Goal: Obtain resource: Obtain resource

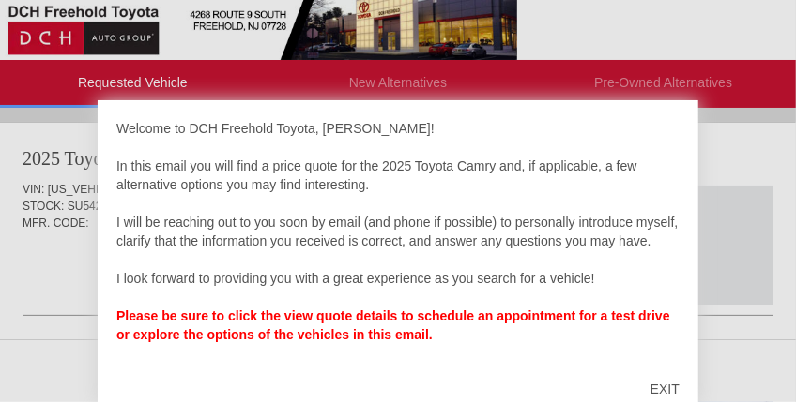
scroll to position [13, 0]
click at [666, 383] on div "EXIT" at bounding box center [664, 389] width 67 height 56
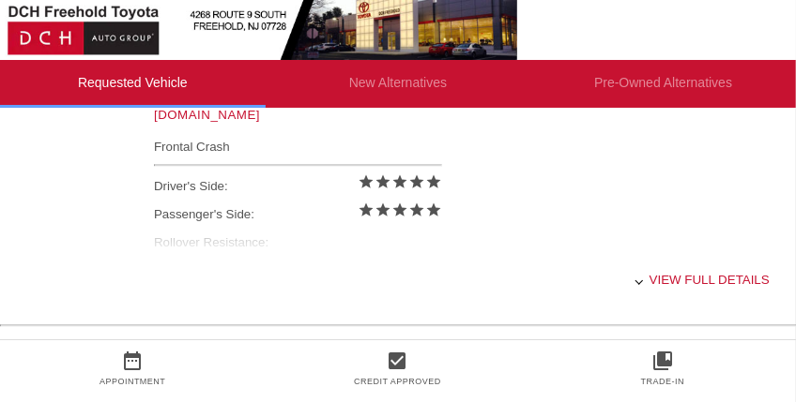
scroll to position [941, 0]
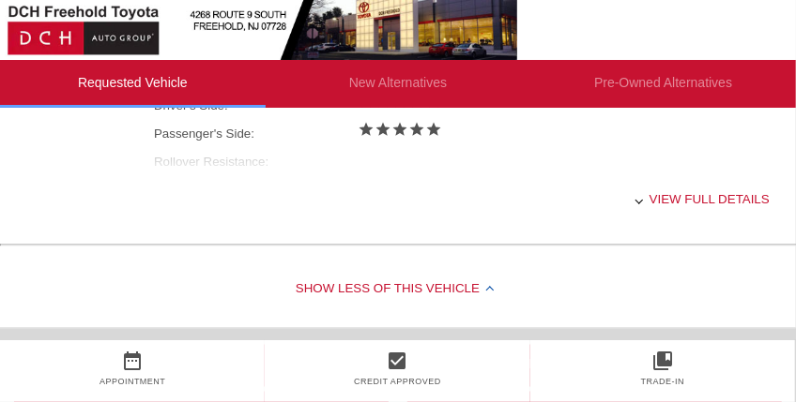
click at [658, 193] on div "View full details" at bounding box center [461, 199] width 615 height 46
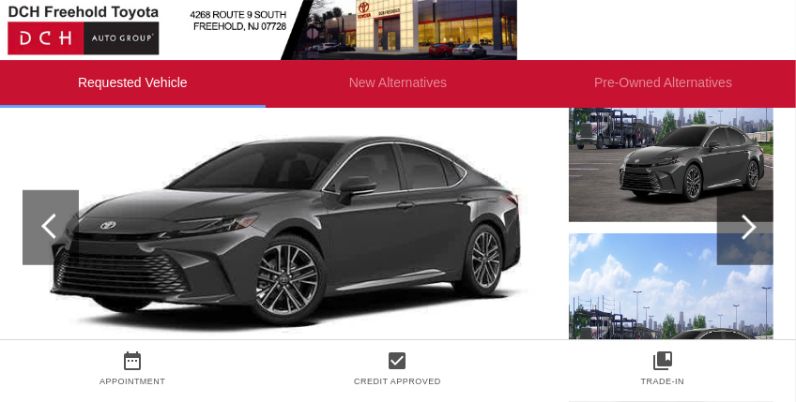
scroll to position [323, 0]
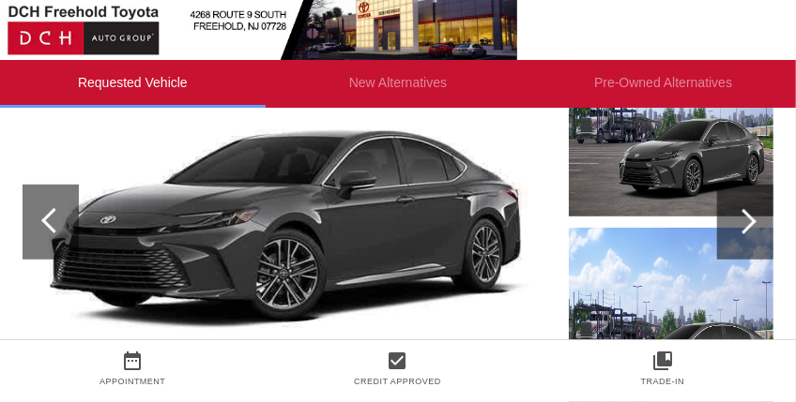
click at [748, 247] on div at bounding box center [745, 222] width 56 height 75
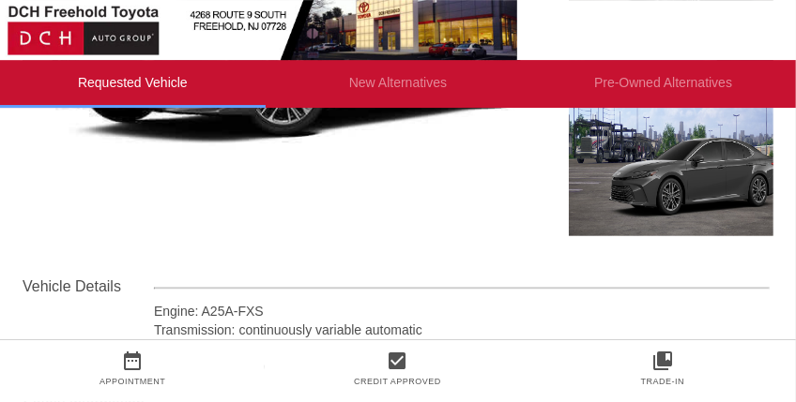
scroll to position [470, 0]
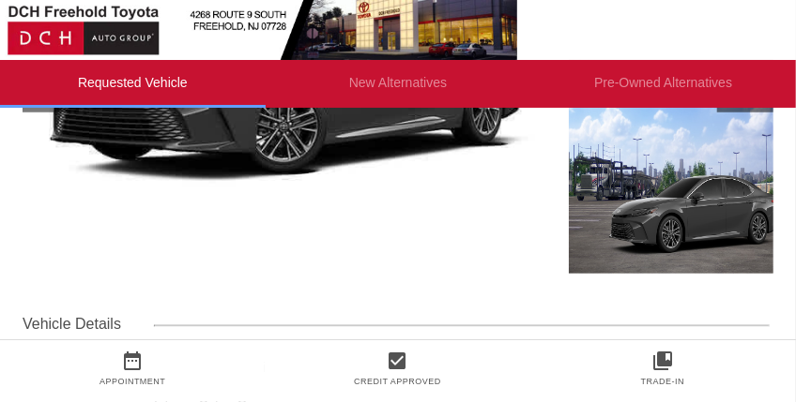
click at [656, 232] on img at bounding box center [698, 177] width 258 height 193
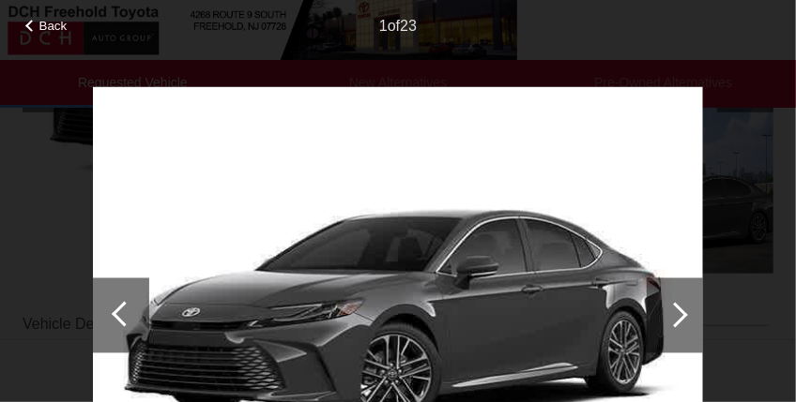
click at [686, 313] on div at bounding box center [674, 315] width 56 height 75
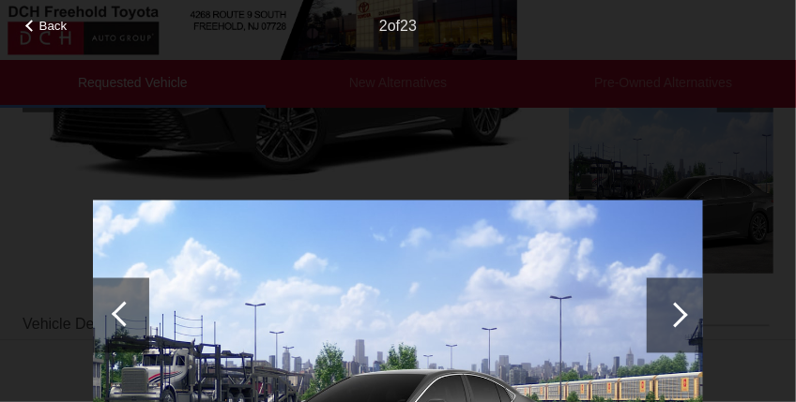
click at [686, 313] on div at bounding box center [674, 314] width 25 height 25
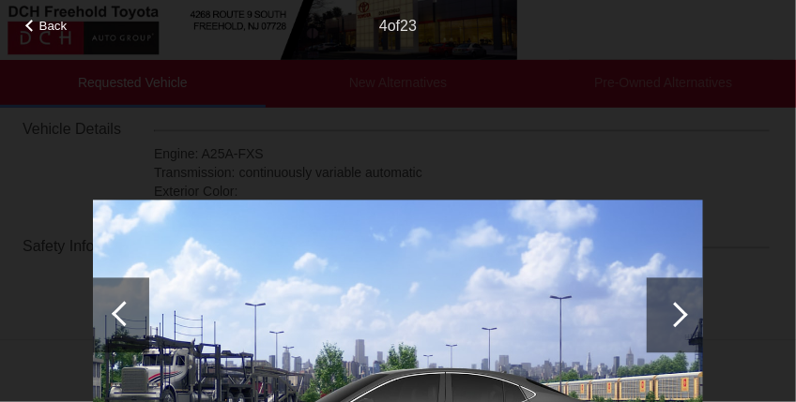
scroll to position [820, 0]
click at [678, 312] on div at bounding box center [674, 314] width 25 height 25
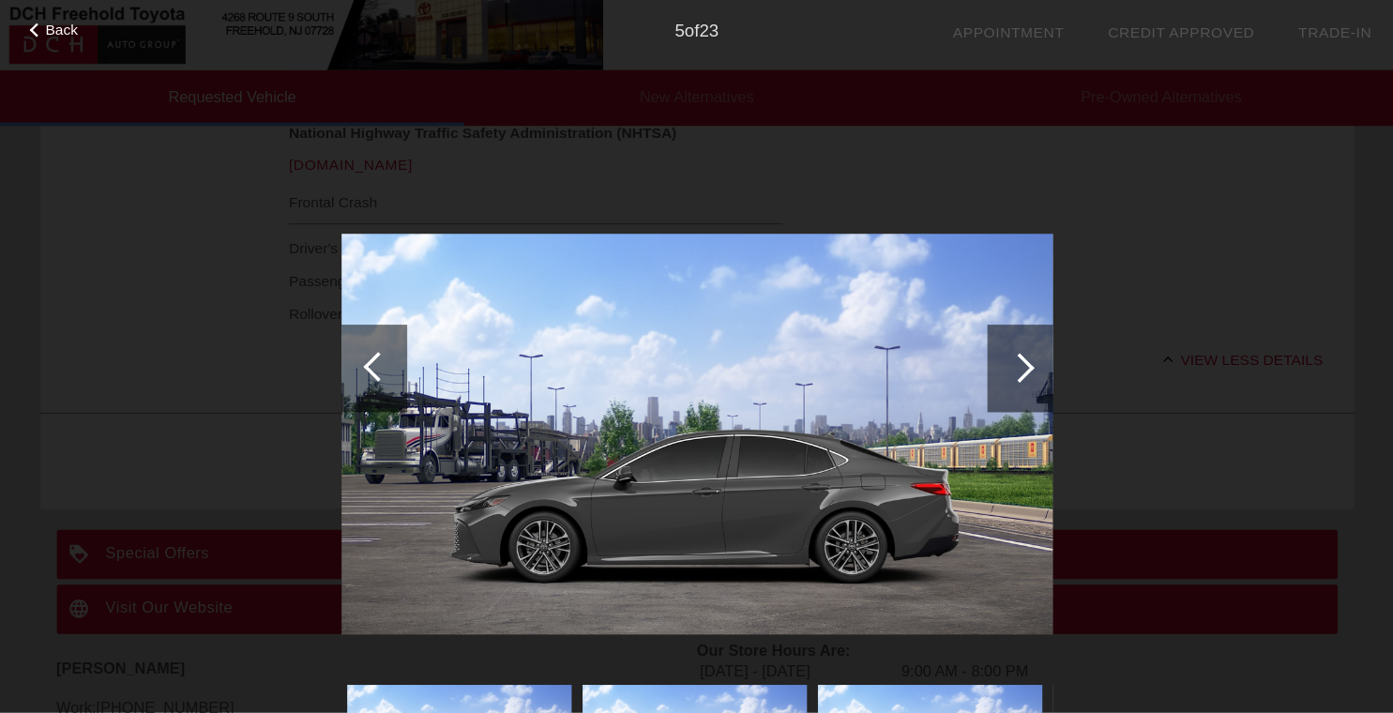
scroll to position [818, 0]
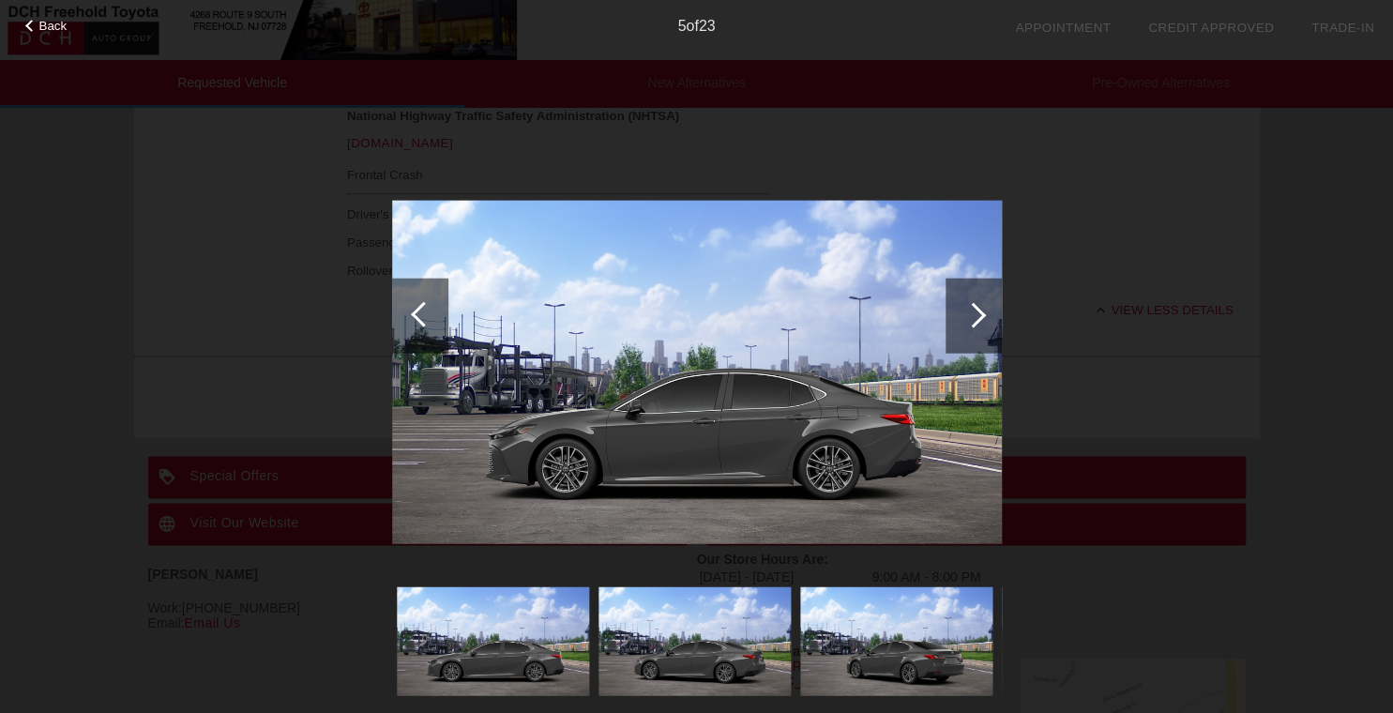
click at [795, 326] on div at bounding box center [974, 315] width 56 height 75
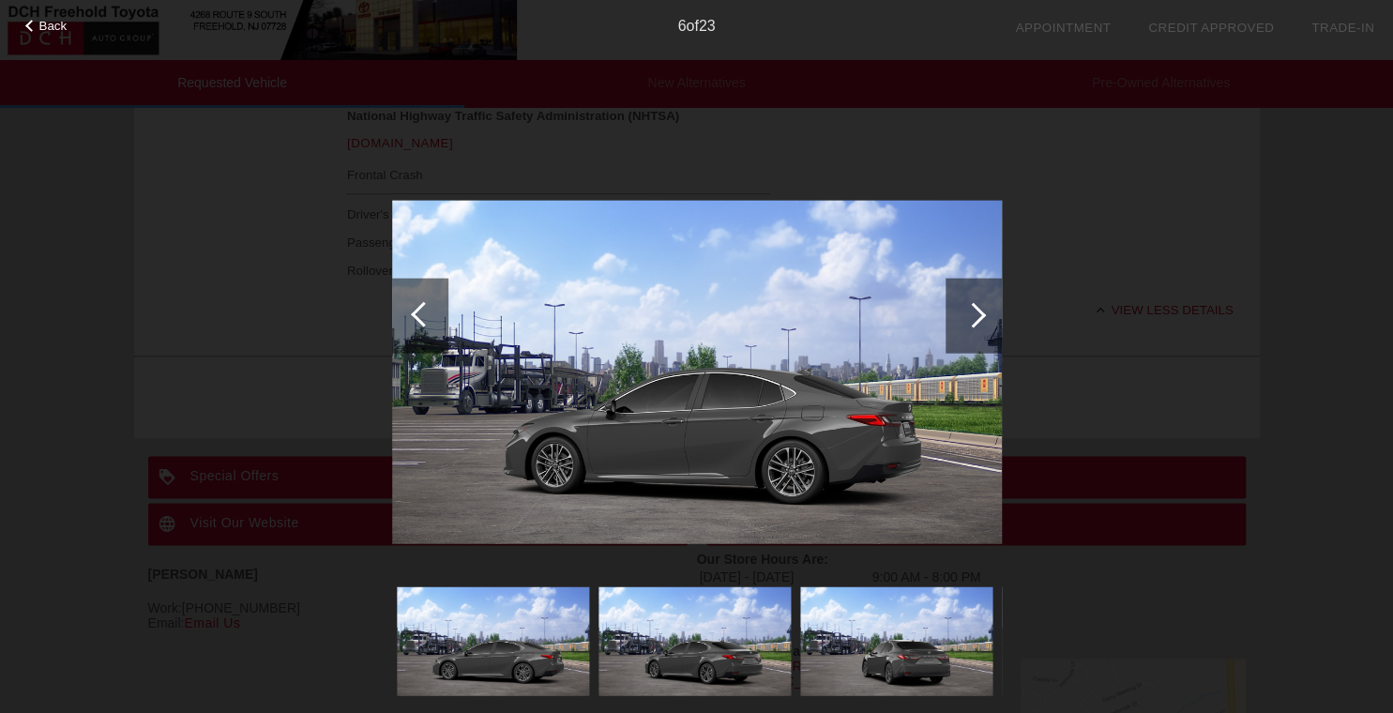
click at [795, 326] on div at bounding box center [974, 315] width 56 height 75
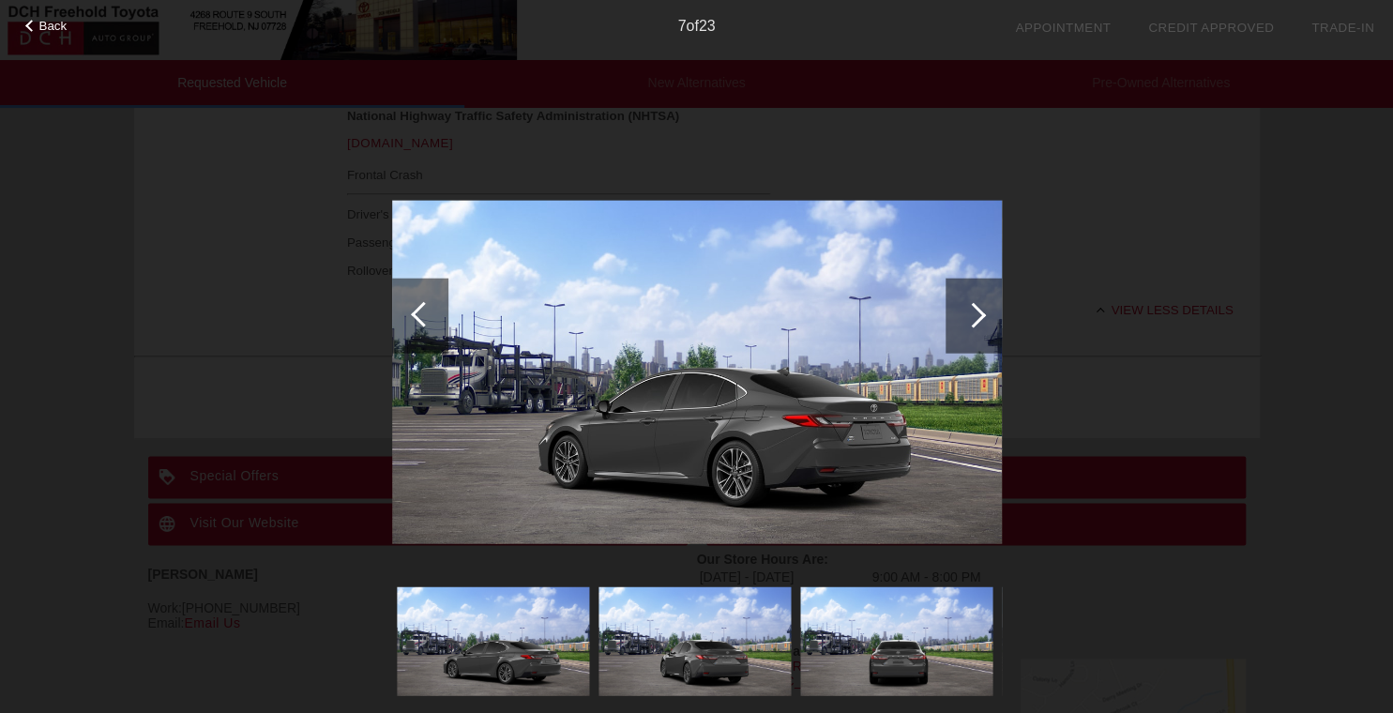
click at [795, 326] on div at bounding box center [974, 315] width 56 height 75
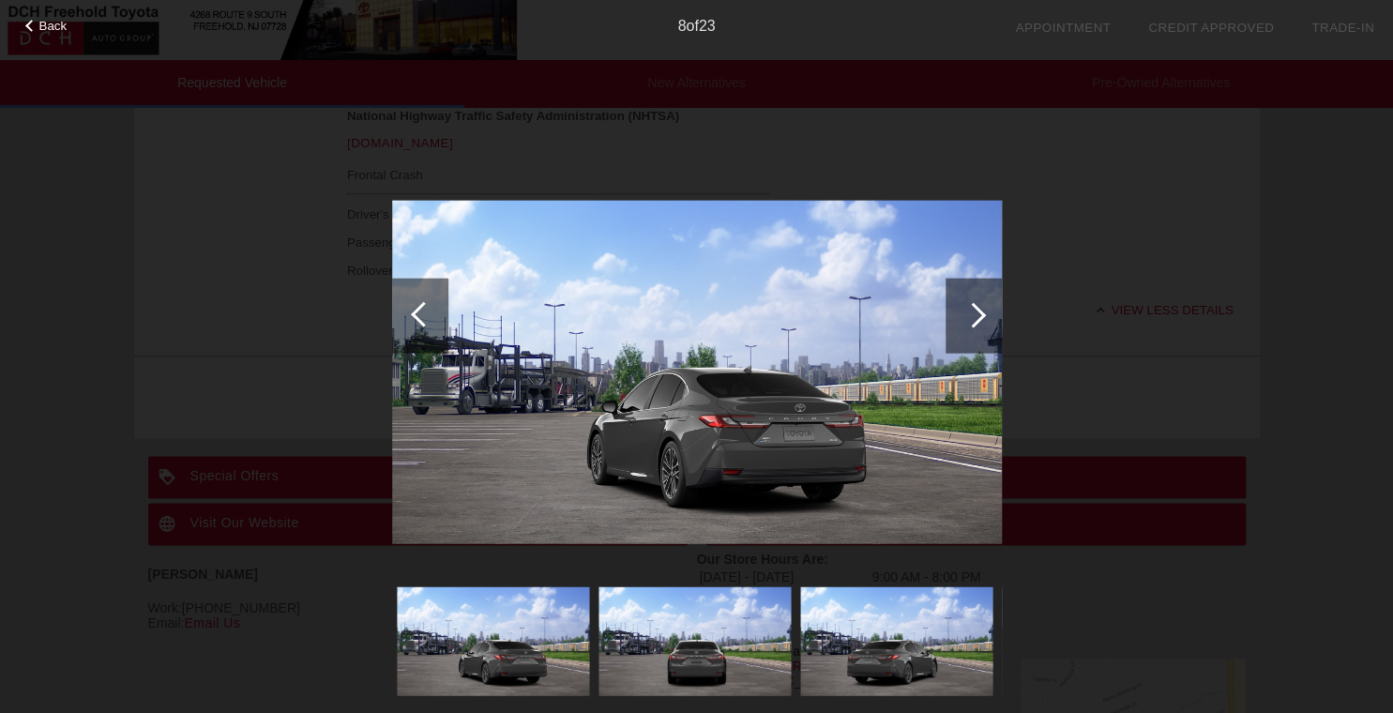
click at [795, 326] on div at bounding box center [974, 315] width 56 height 75
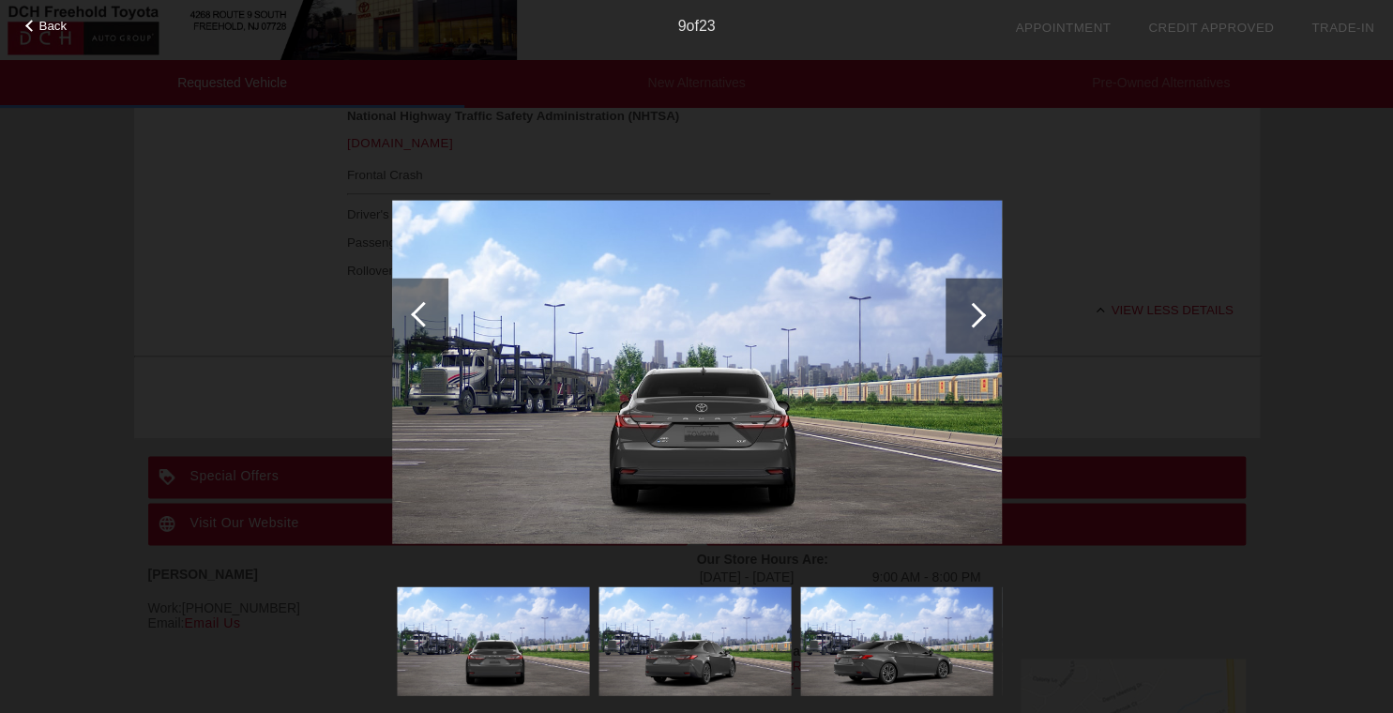
click at [795, 326] on div at bounding box center [974, 315] width 56 height 75
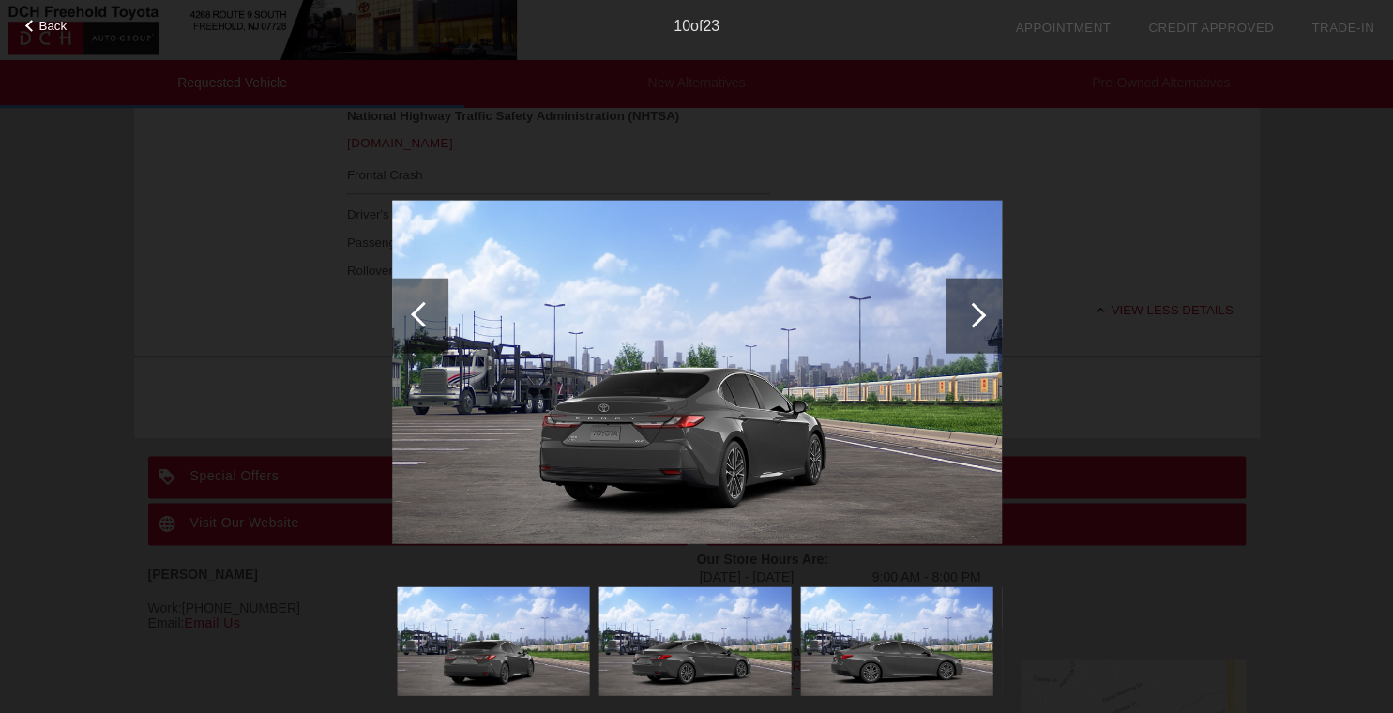
click at [795, 326] on div at bounding box center [974, 315] width 56 height 75
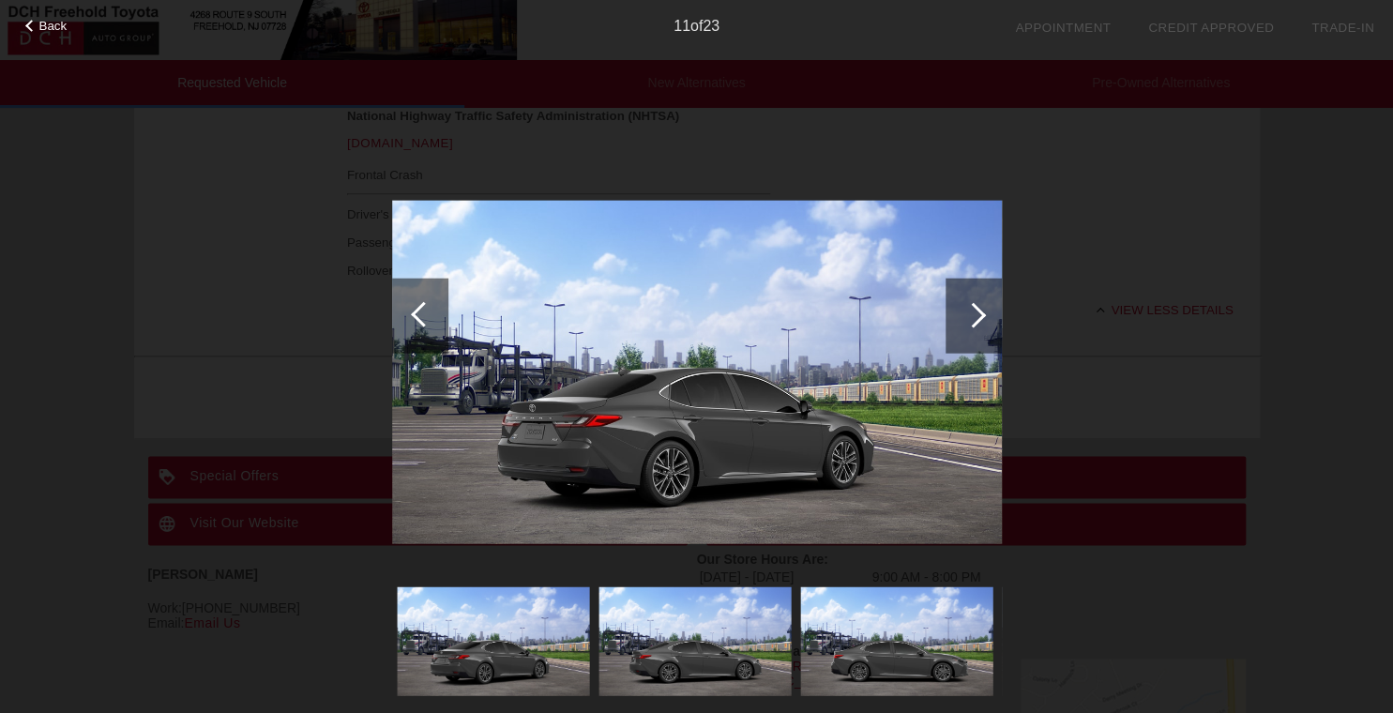
click at [795, 326] on div at bounding box center [974, 315] width 56 height 75
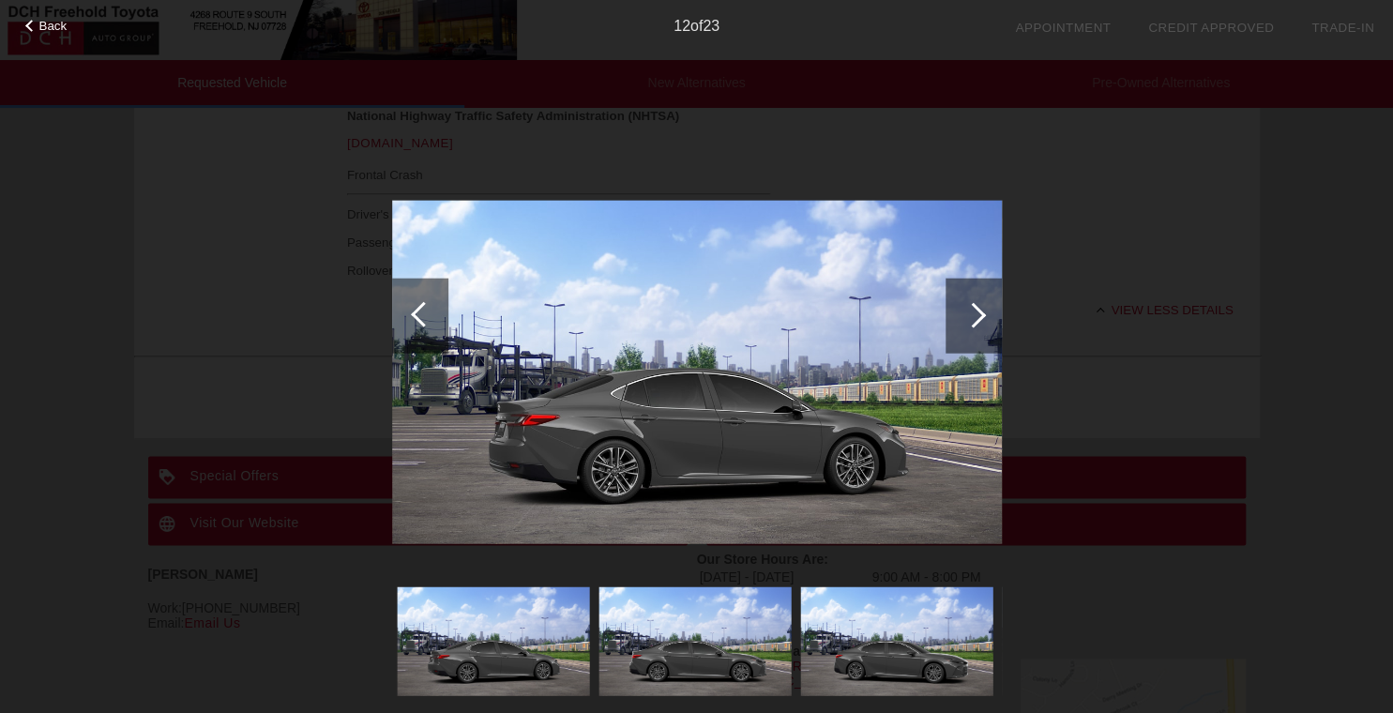
click at [795, 326] on div at bounding box center [974, 315] width 56 height 75
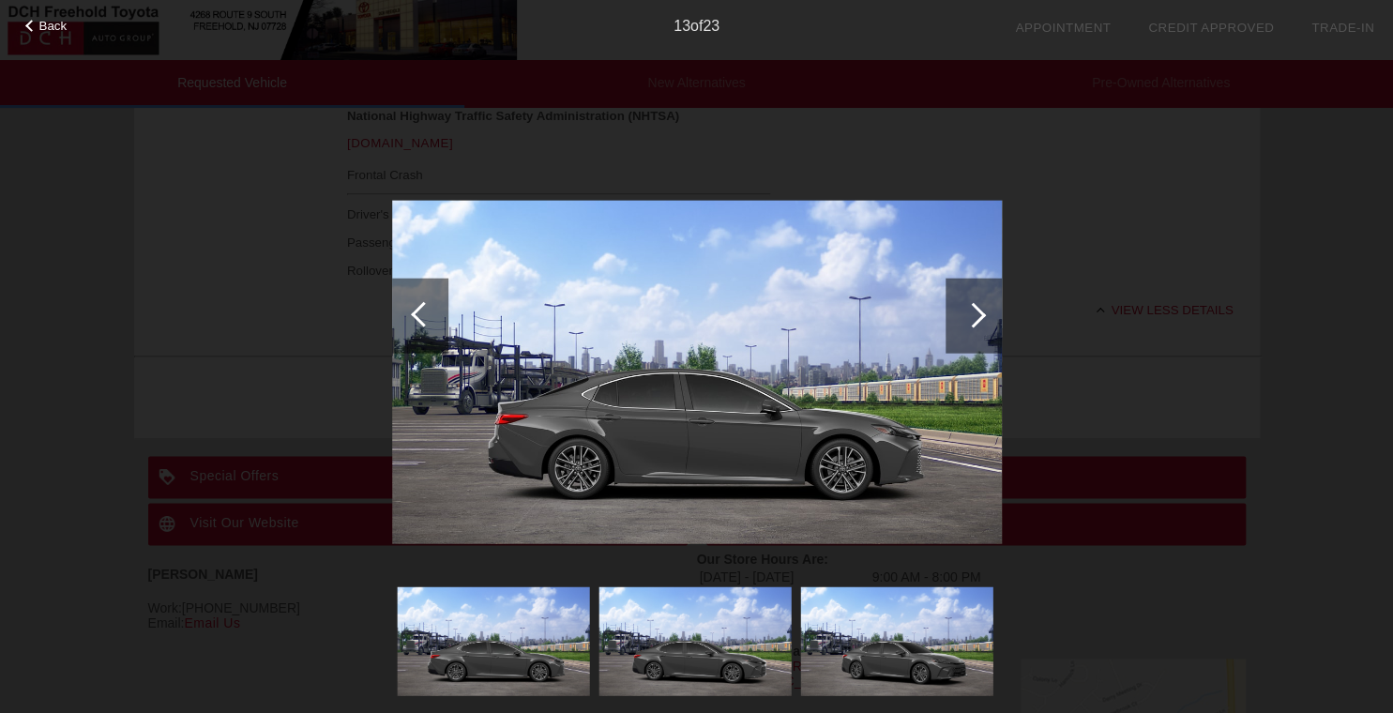
click at [795, 326] on div at bounding box center [974, 315] width 56 height 75
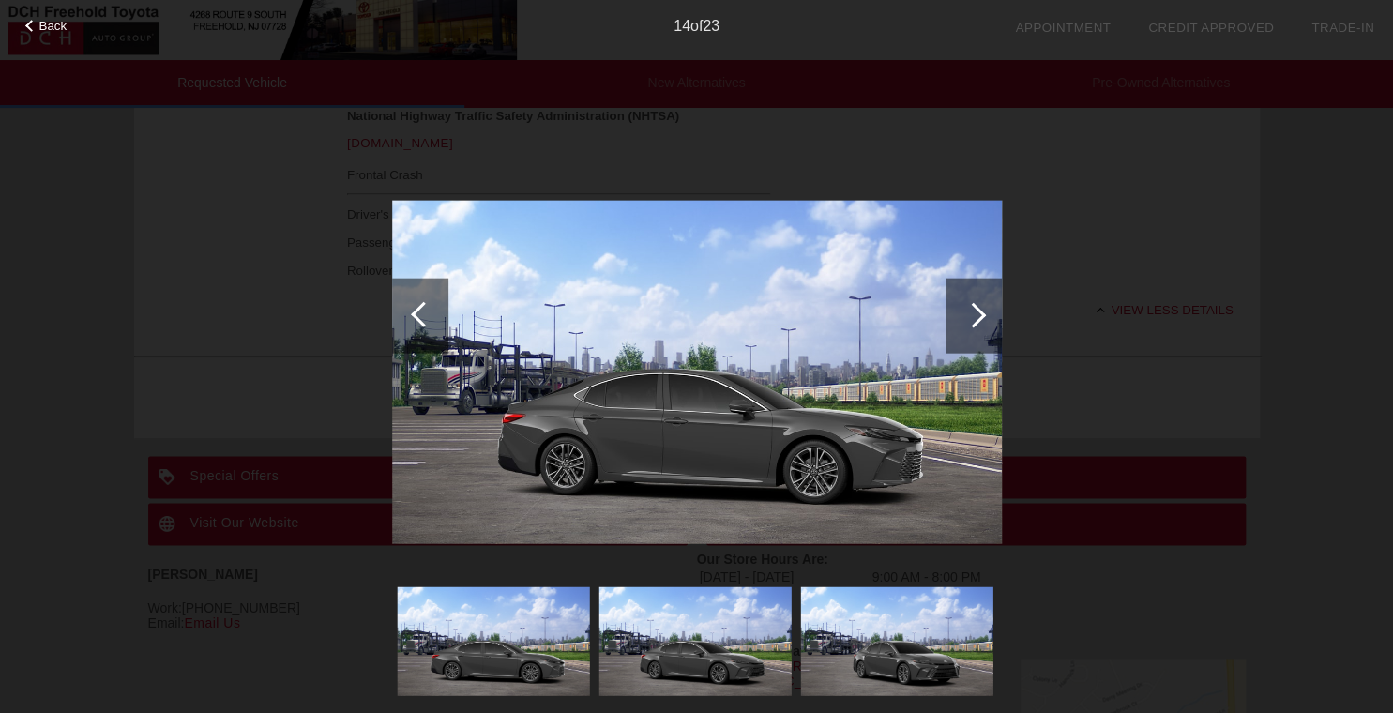
click at [795, 326] on div at bounding box center [974, 315] width 56 height 75
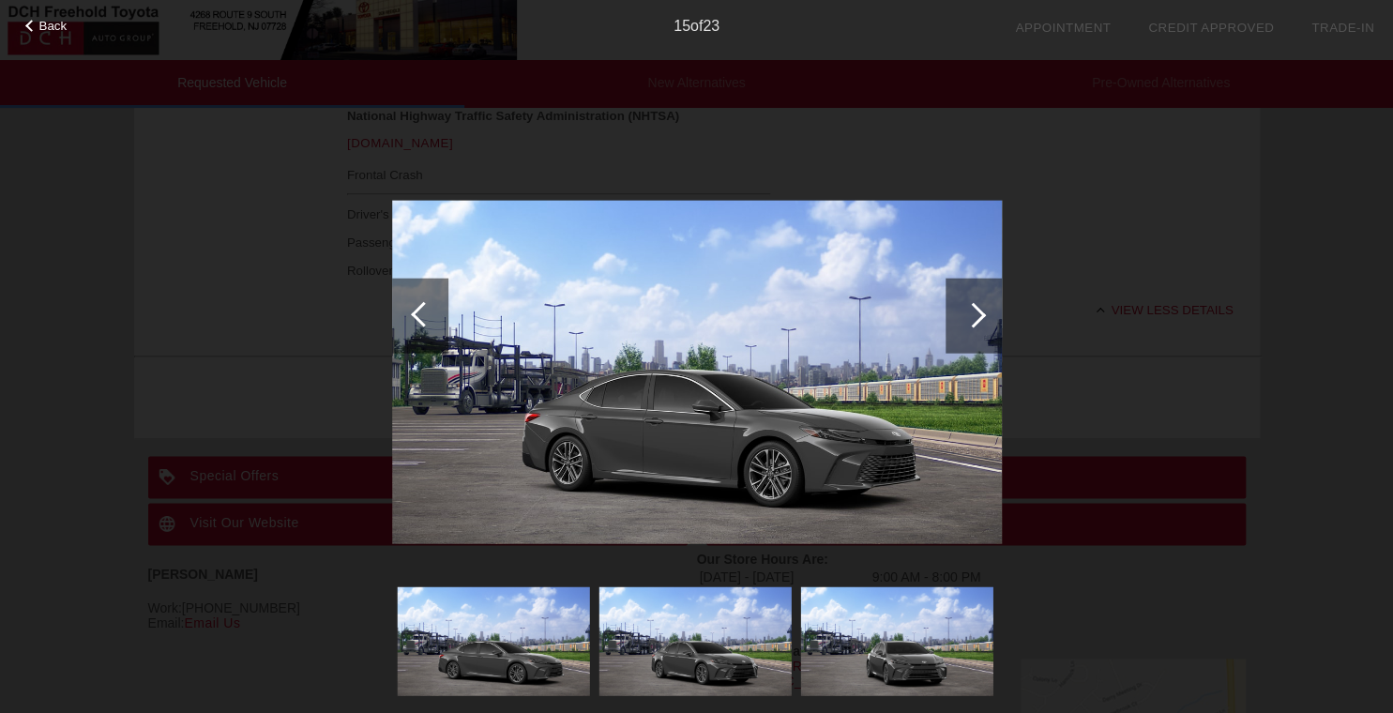
click at [795, 326] on div at bounding box center [974, 315] width 56 height 75
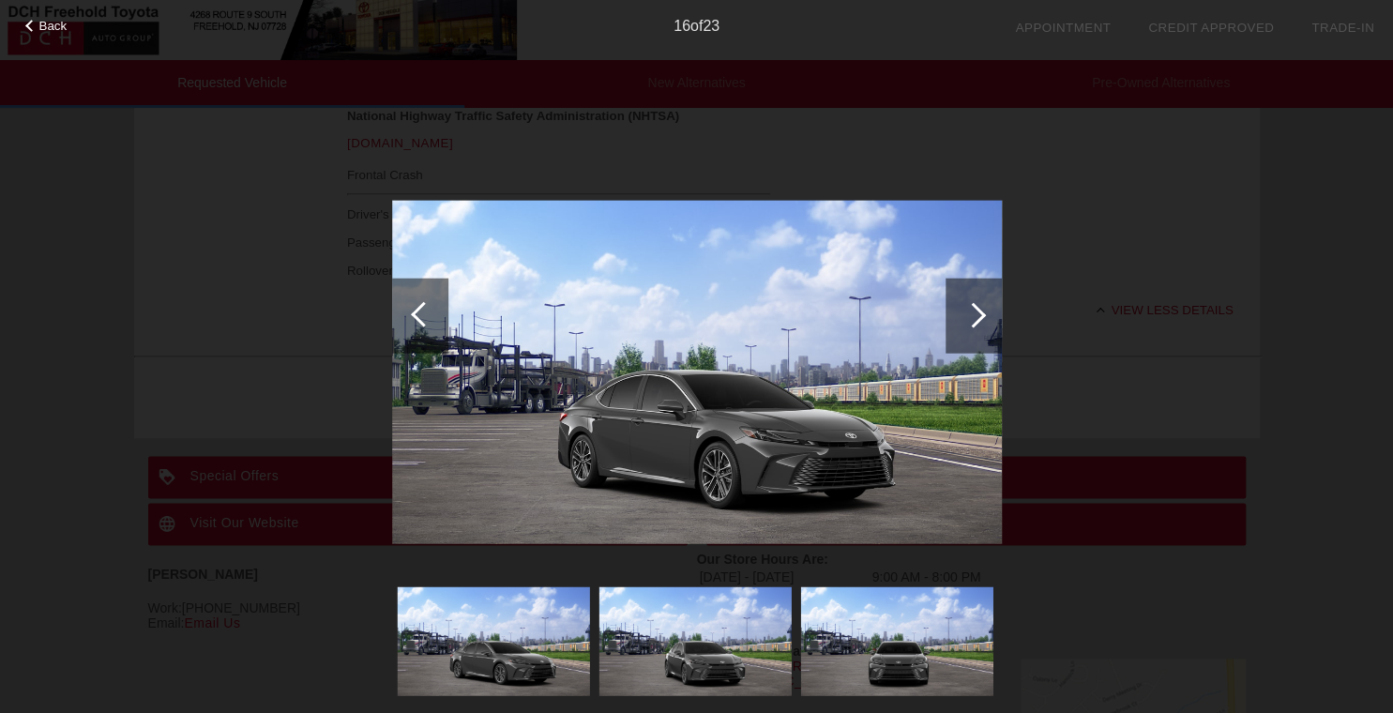
click at [795, 326] on div at bounding box center [974, 315] width 56 height 75
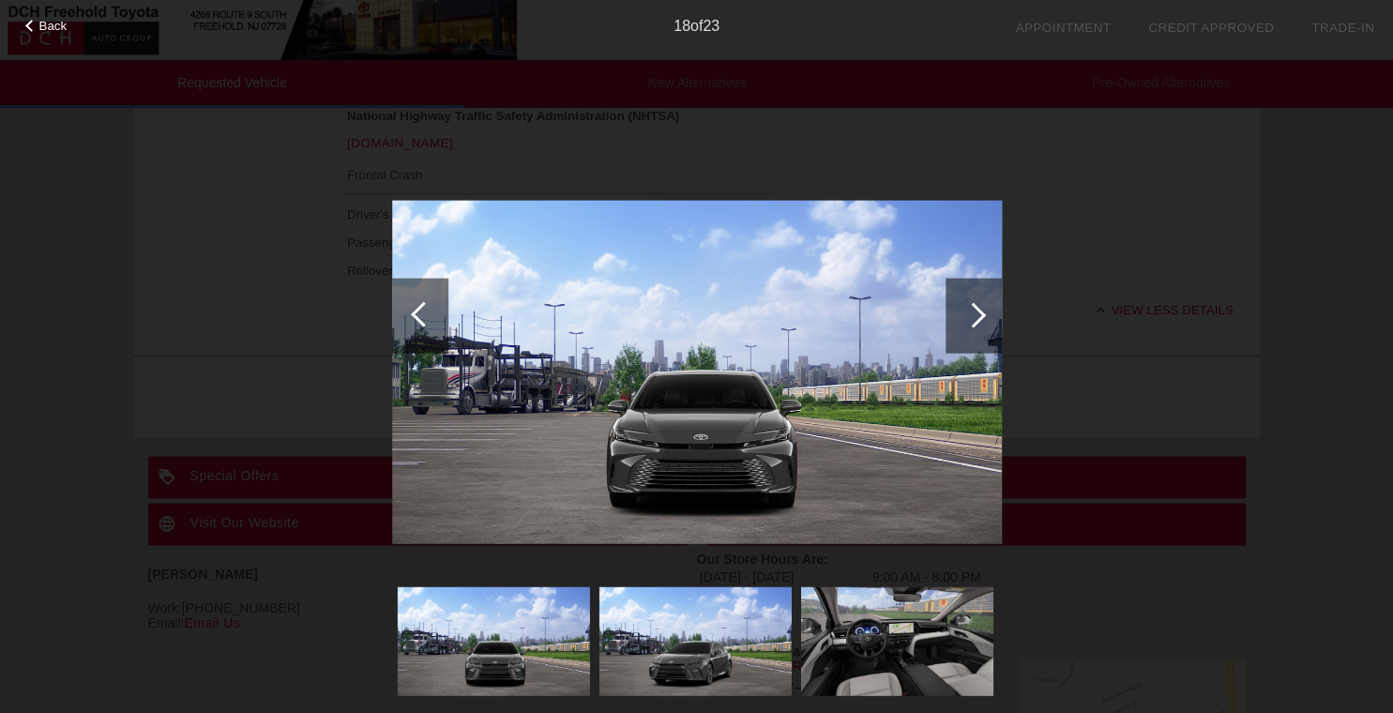
click at [795, 326] on div at bounding box center [974, 315] width 56 height 75
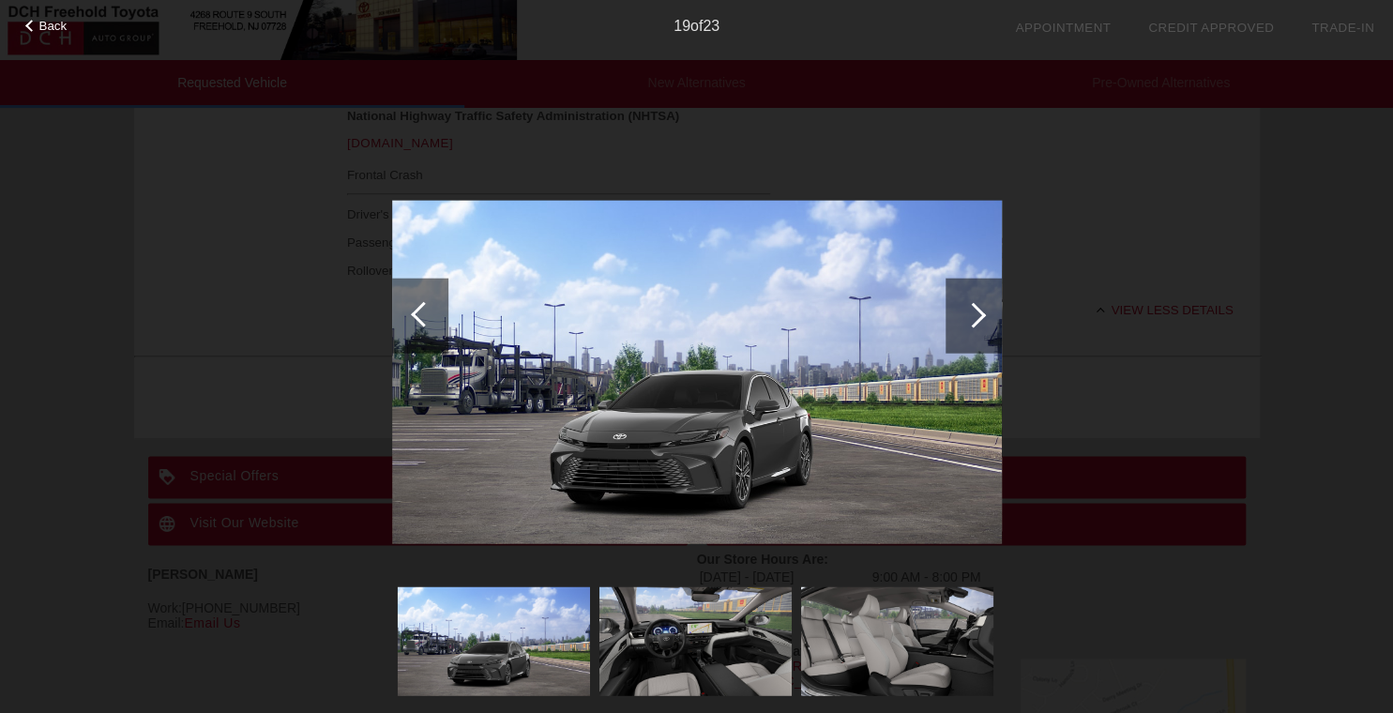
click at [795, 326] on div at bounding box center [974, 315] width 56 height 75
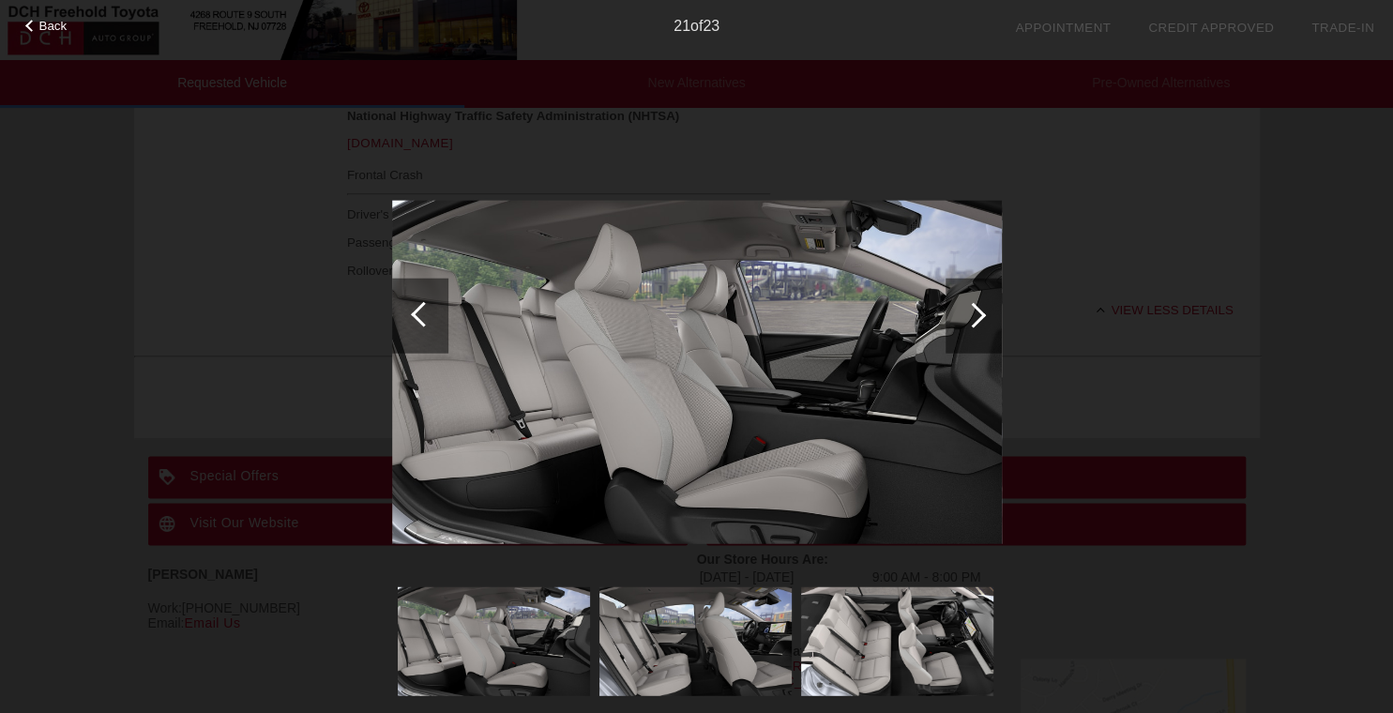
click at [795, 326] on div at bounding box center [974, 315] width 56 height 75
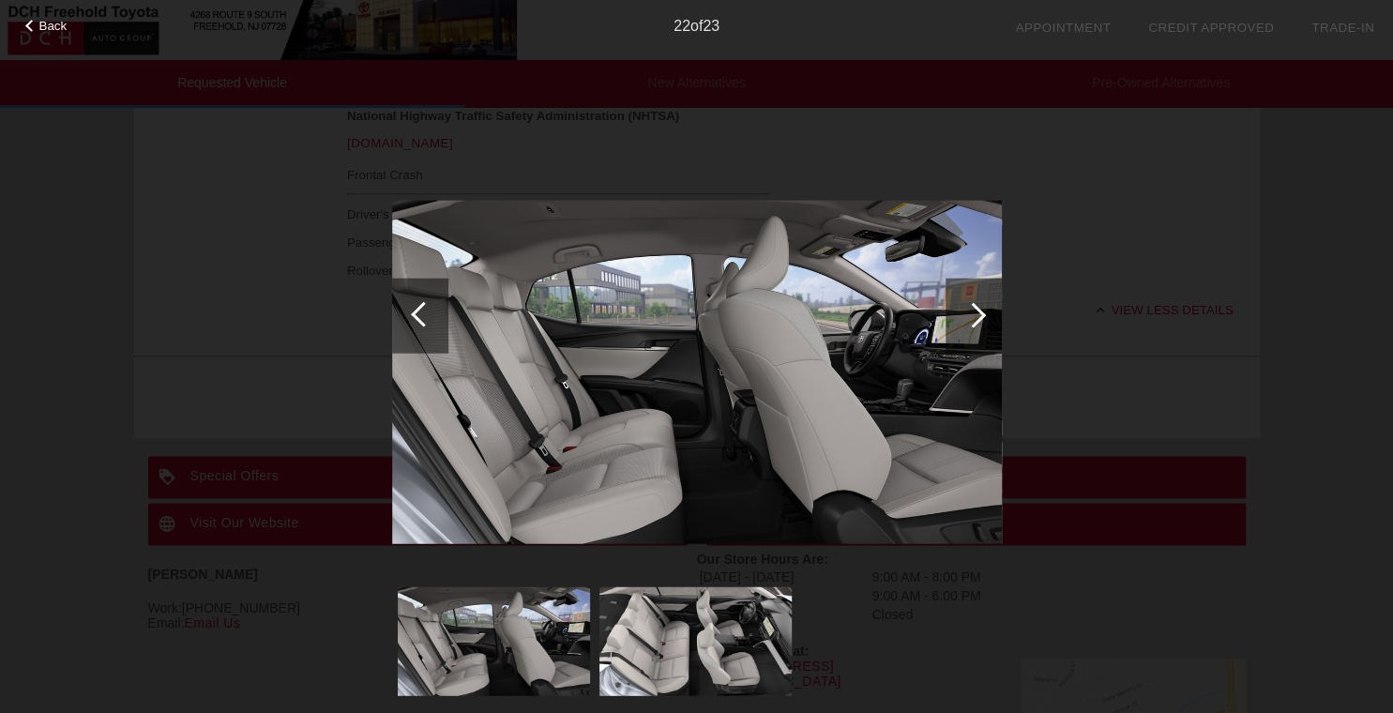
click at [421, 329] on div at bounding box center [420, 315] width 56 height 75
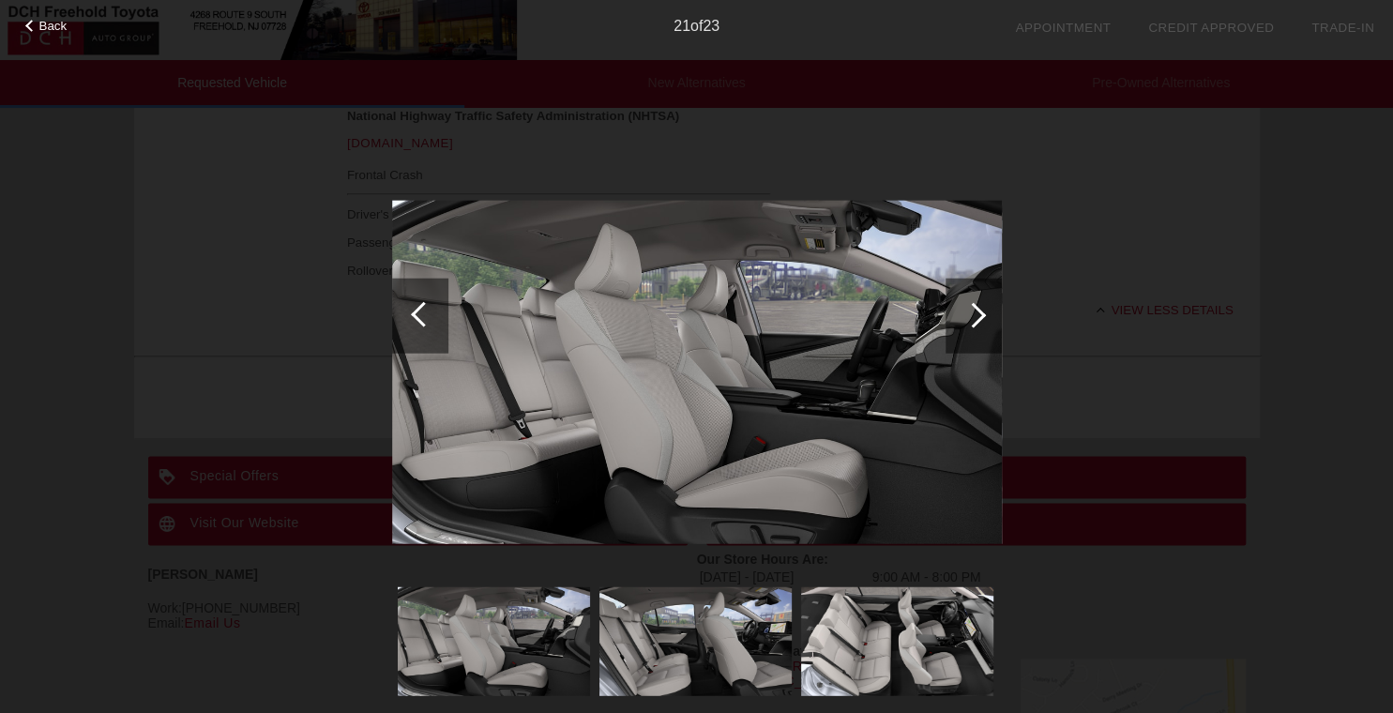
click at [795, 402] on img at bounding box center [896, 641] width 192 height 108
click at [723, 402] on img at bounding box center [695, 641] width 192 height 108
click at [547, 402] on img at bounding box center [493, 641] width 192 height 108
click at [795, 325] on div at bounding box center [974, 315] width 56 height 75
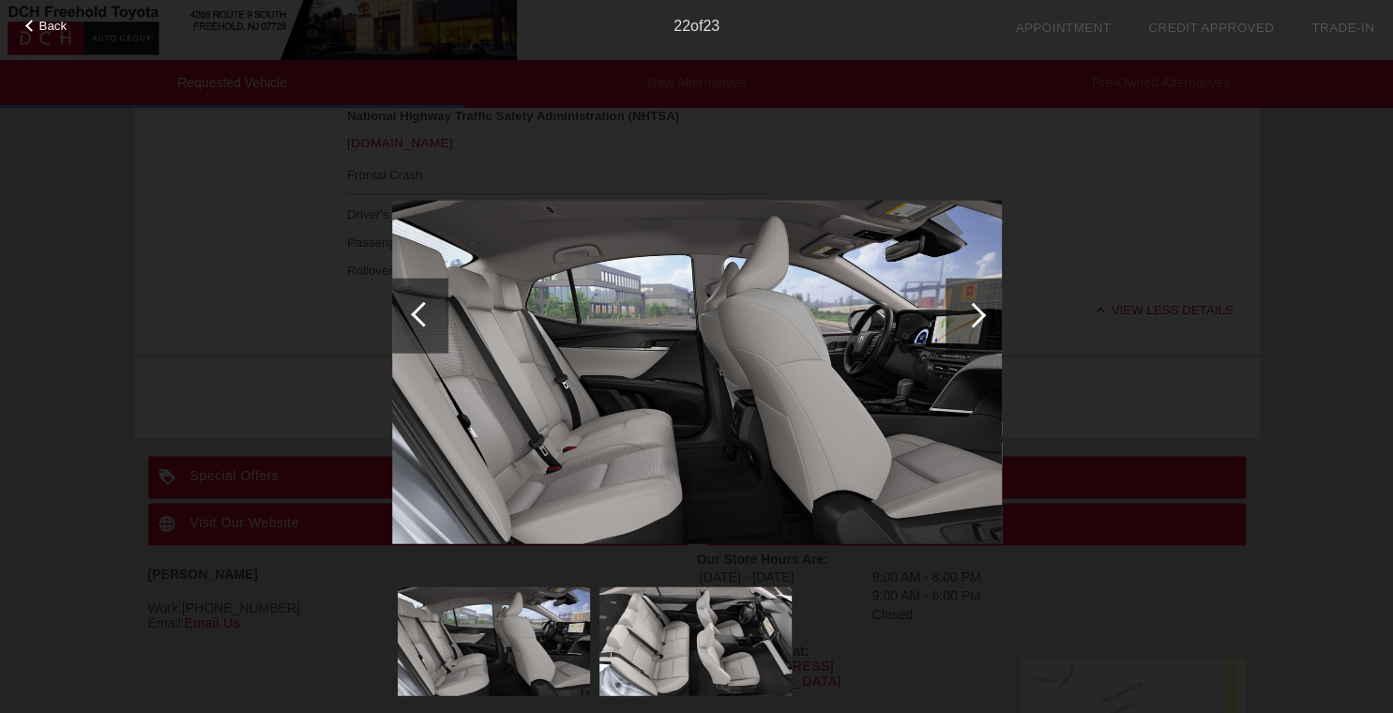
click at [795, 325] on div at bounding box center [974, 315] width 56 height 75
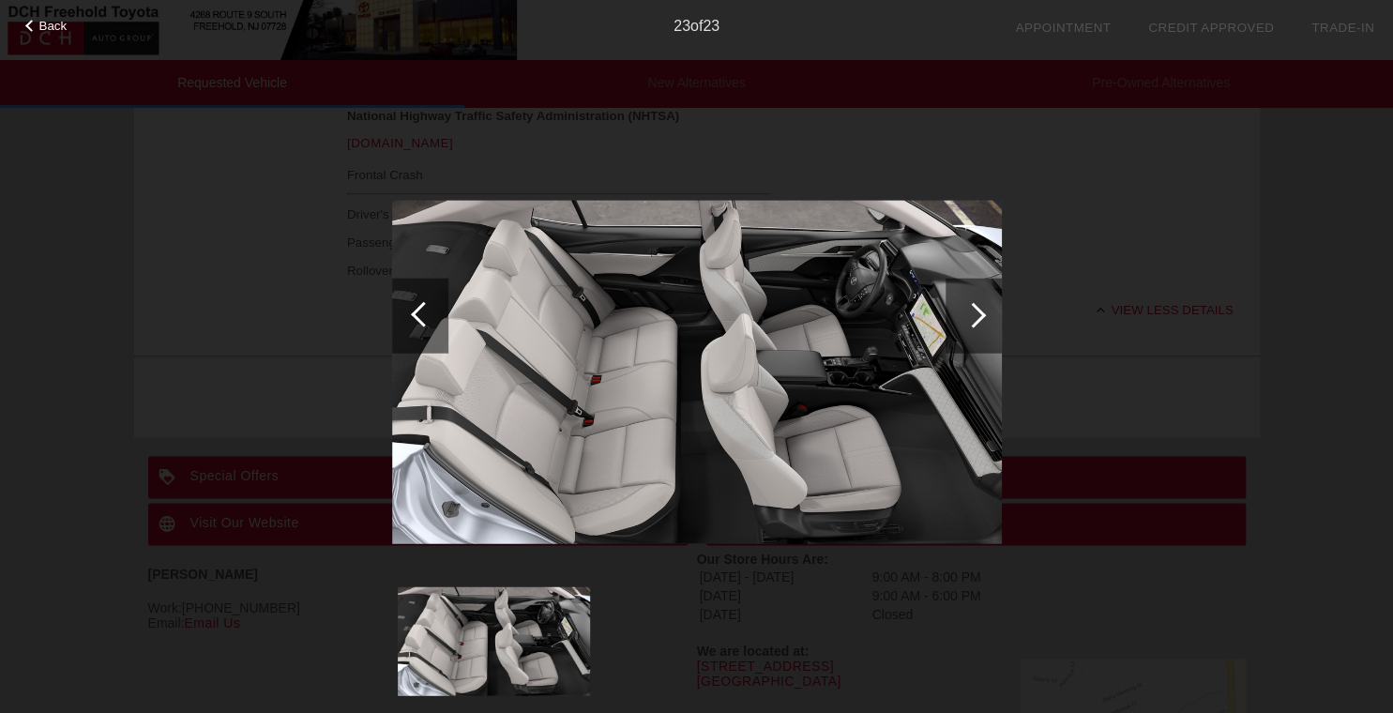
click at [795, 325] on div at bounding box center [974, 315] width 56 height 75
click at [795, 314] on div at bounding box center [973, 314] width 25 height 25
